Goal: Find specific page/section: Locate item on page

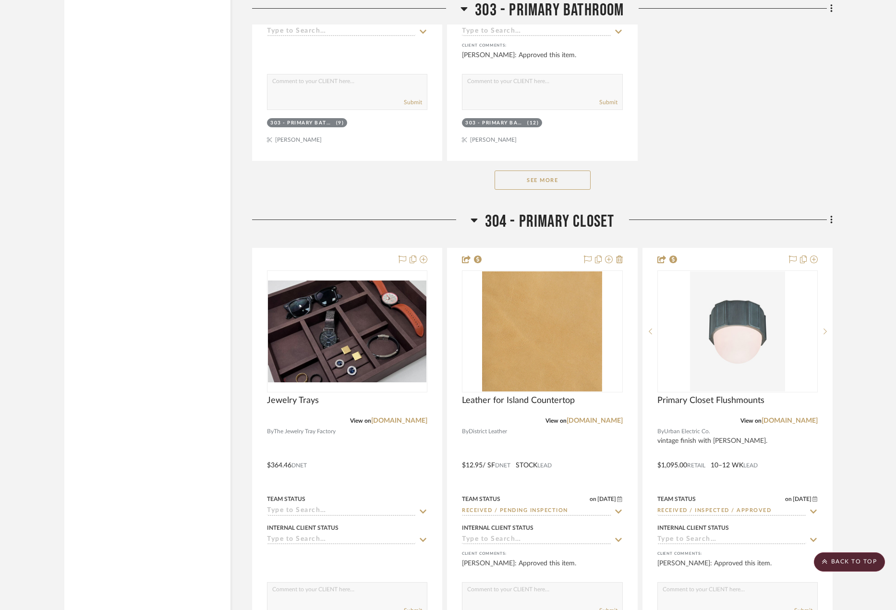
scroll to position [18413, 0]
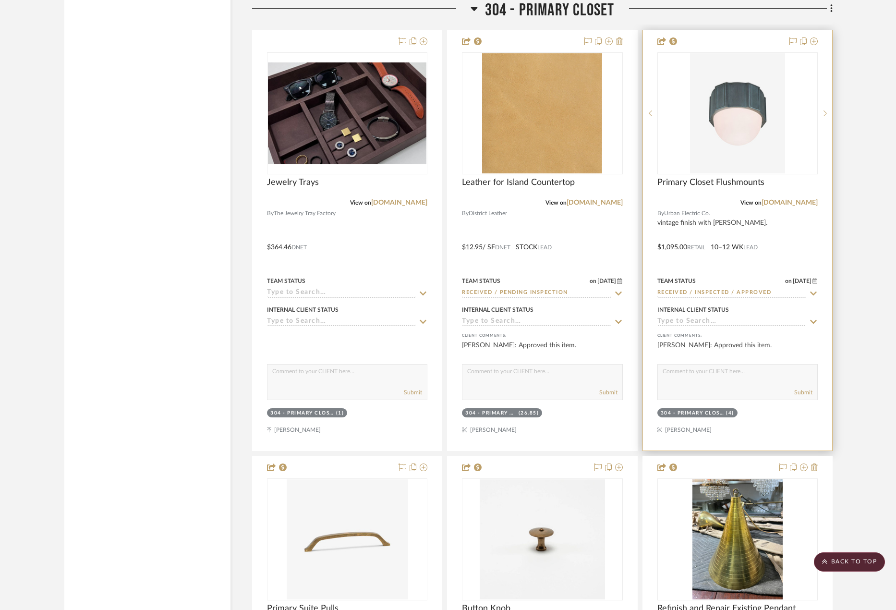
click at [807, 255] on div at bounding box center [737, 240] width 189 height 420
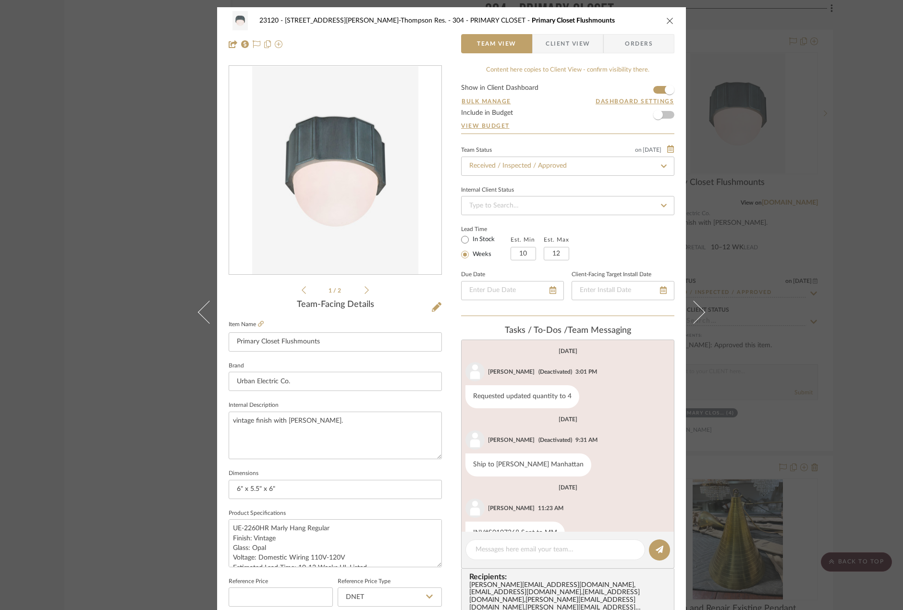
scroll to position [100, 0]
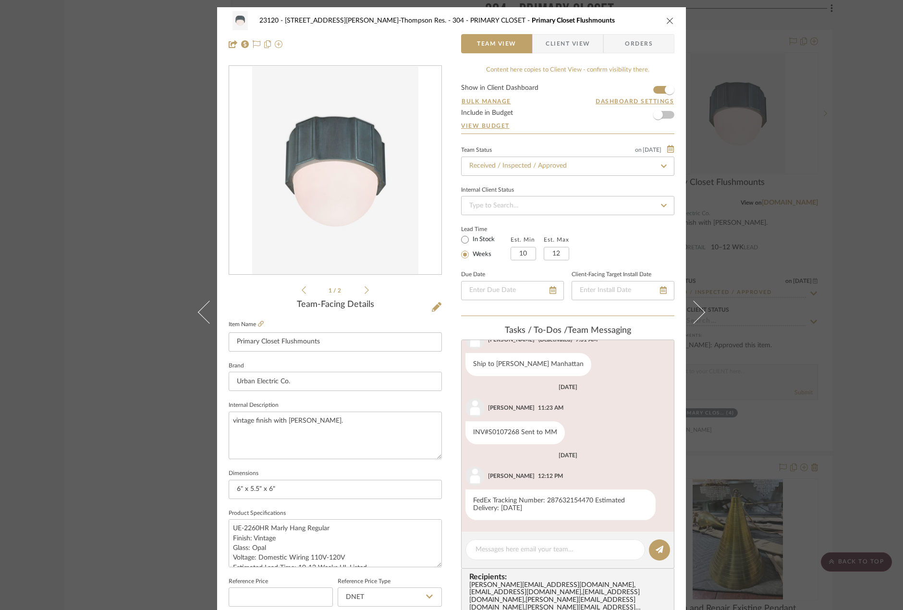
click at [361, 290] on li "1 / 2" at bounding box center [335, 290] width 59 height 12
click at [365, 291] on icon at bounding box center [367, 290] width 4 height 8
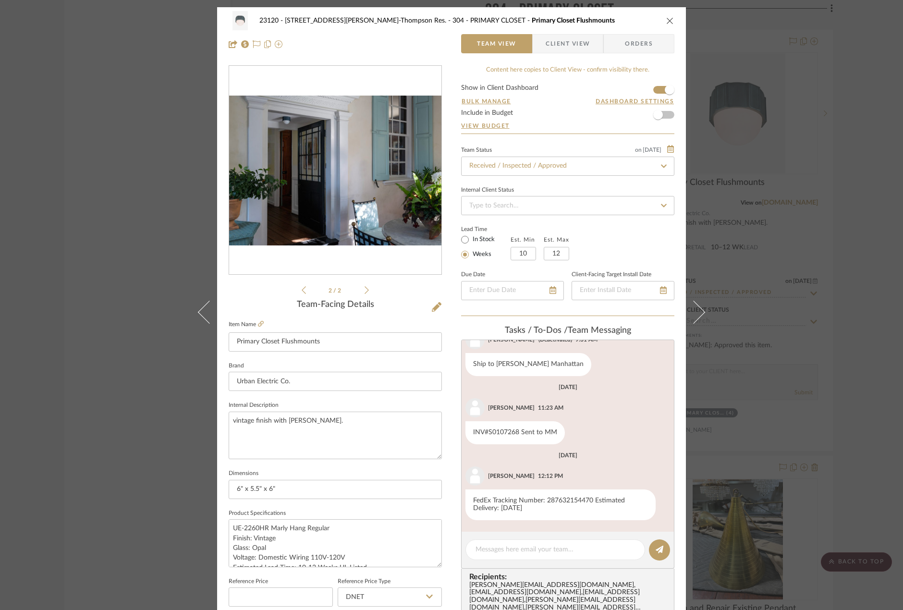
click at [302, 289] on icon at bounding box center [304, 290] width 4 height 9
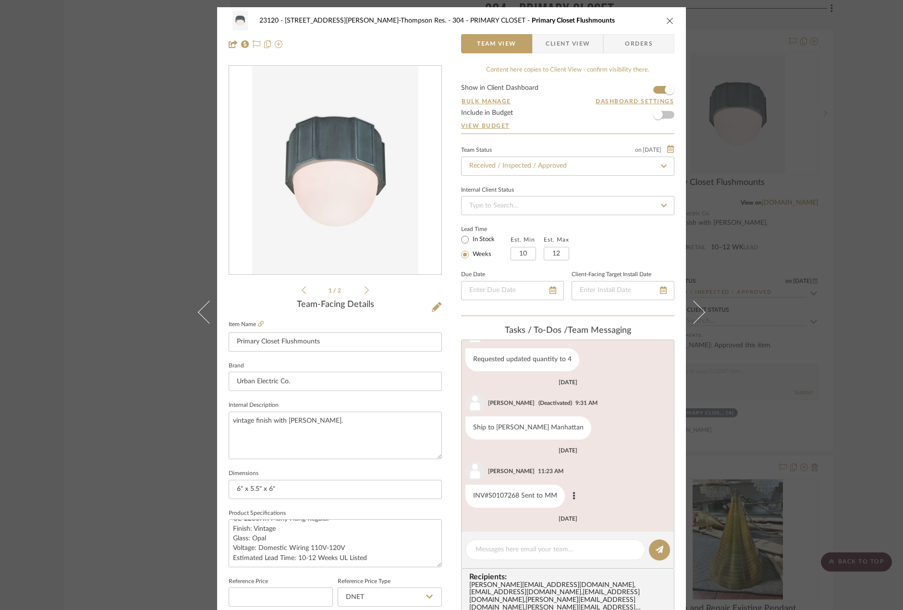
scroll to position [0, 0]
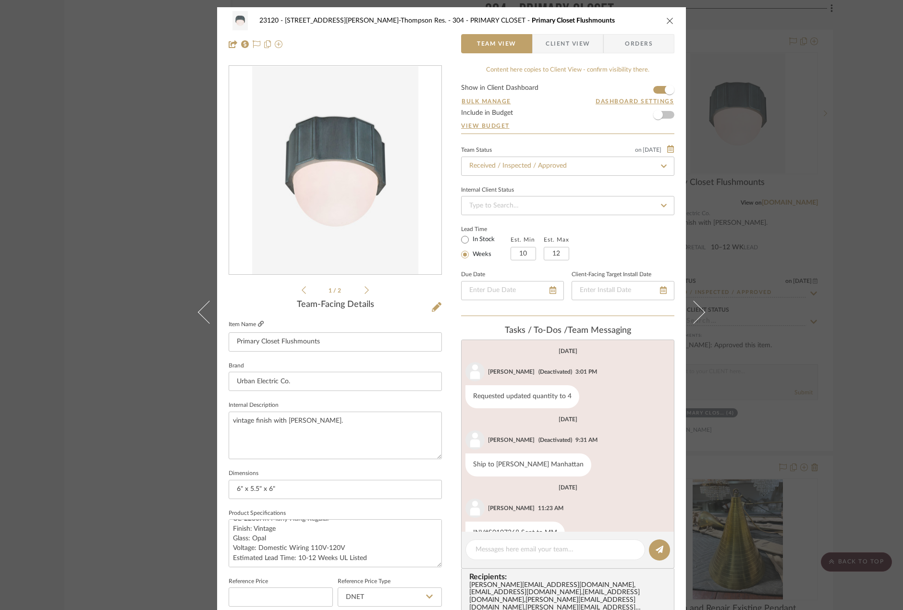
click at [258, 323] on icon at bounding box center [261, 324] width 6 height 6
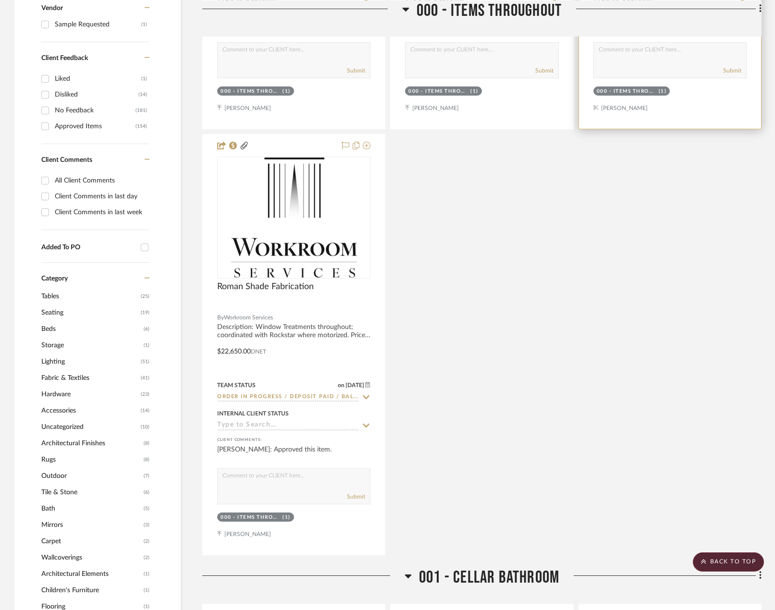
scroll to position [721, 0]
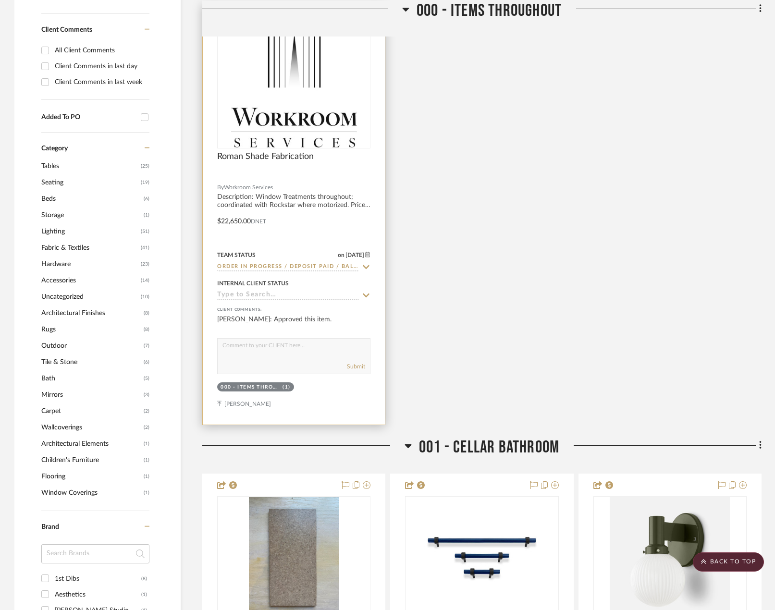
click at [344, 214] on div at bounding box center [294, 214] width 182 height 420
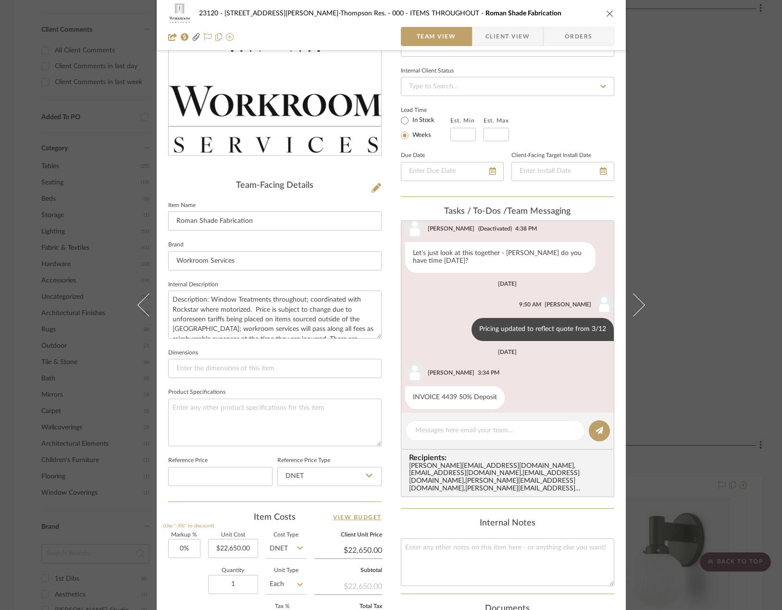
scroll to position [288, 0]
